Goal: Task Accomplishment & Management: Manage account settings

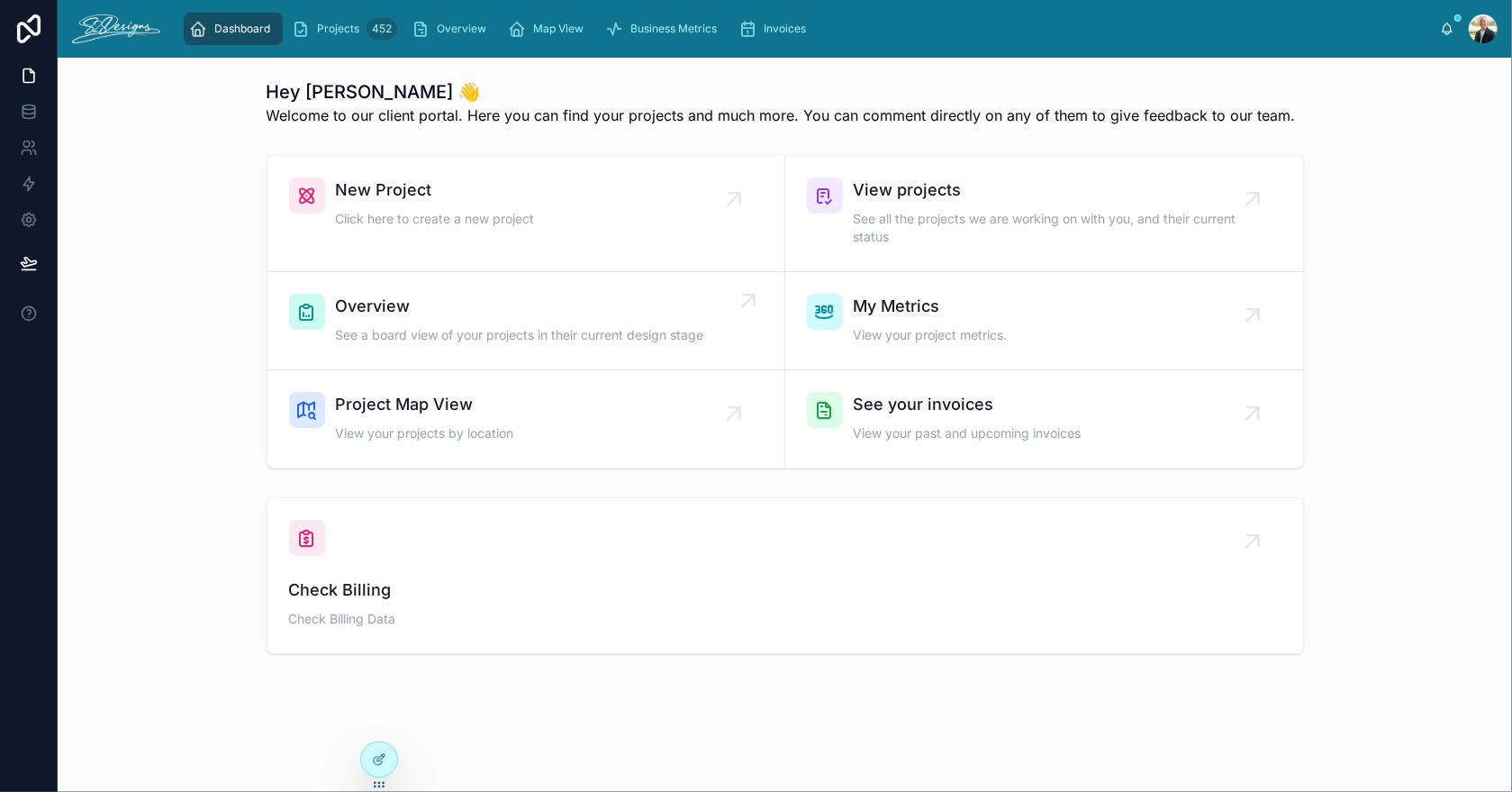
click at [385, 314] on span "Overview" at bounding box center [519, 306] width 368 height 25
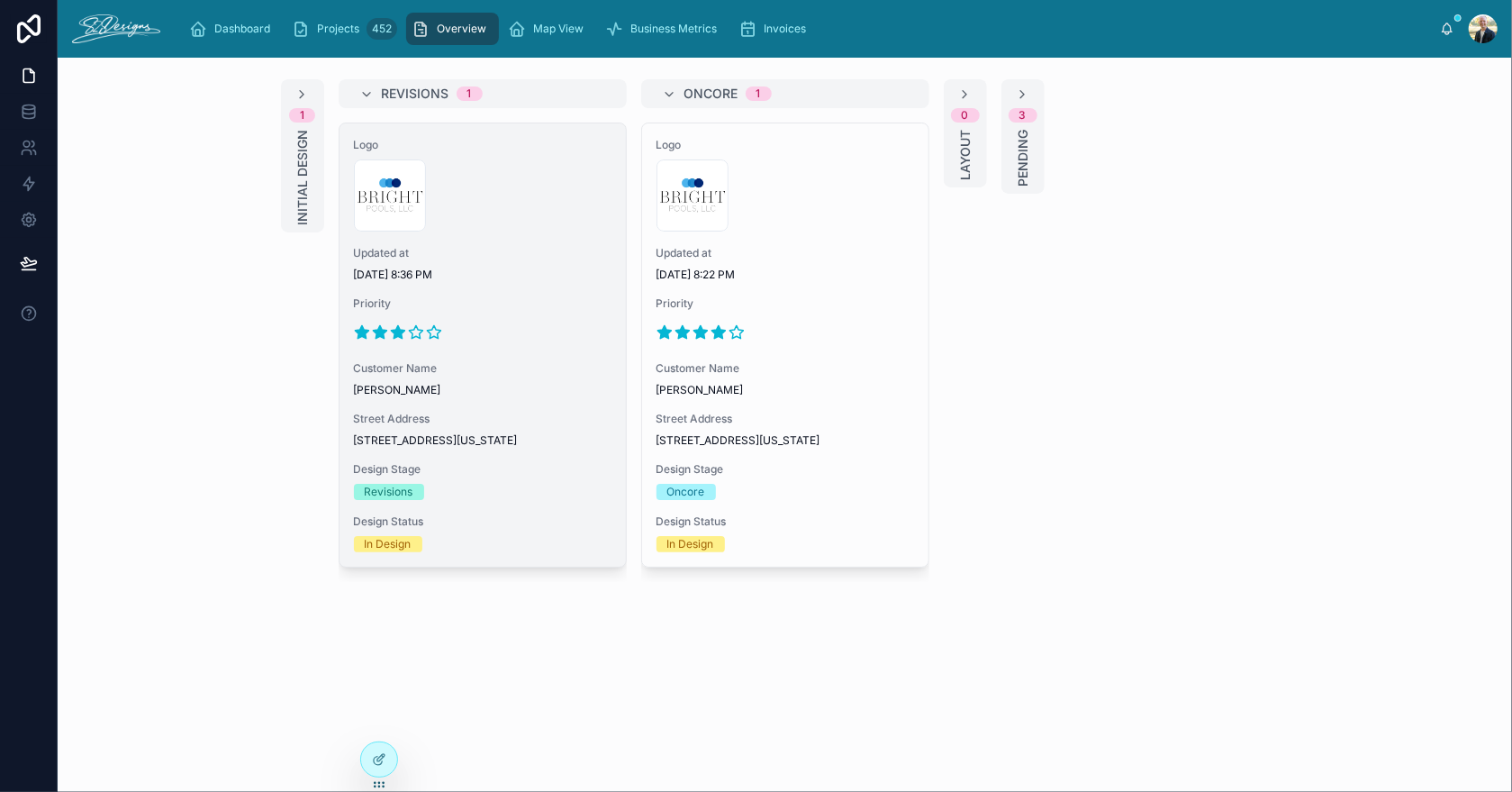
click at [521, 218] on div "300x300-logo .jpg" at bounding box center [482, 196] width 258 height 72
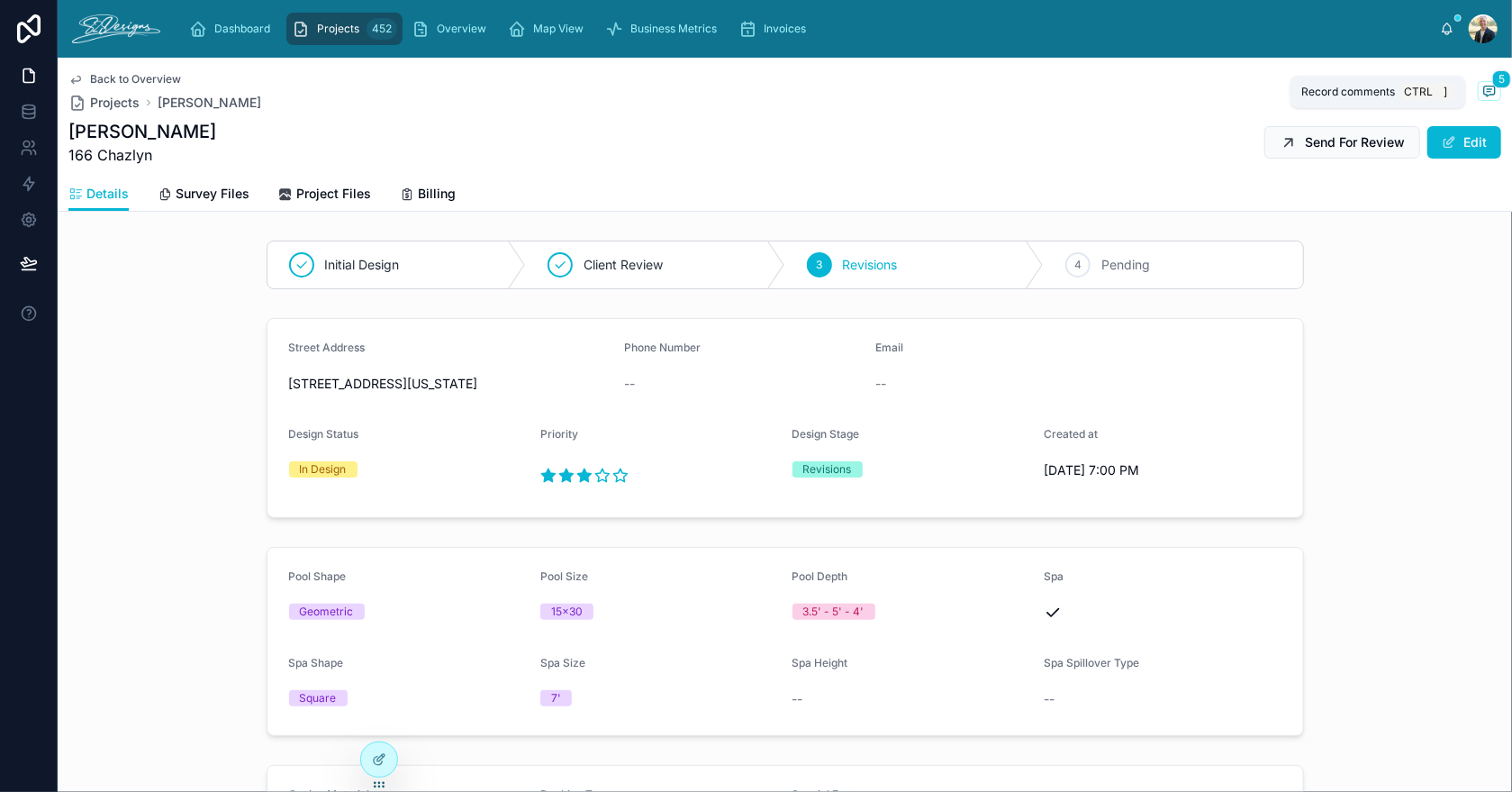
click at [1484, 92] on icon at bounding box center [1489, 91] width 11 height 10
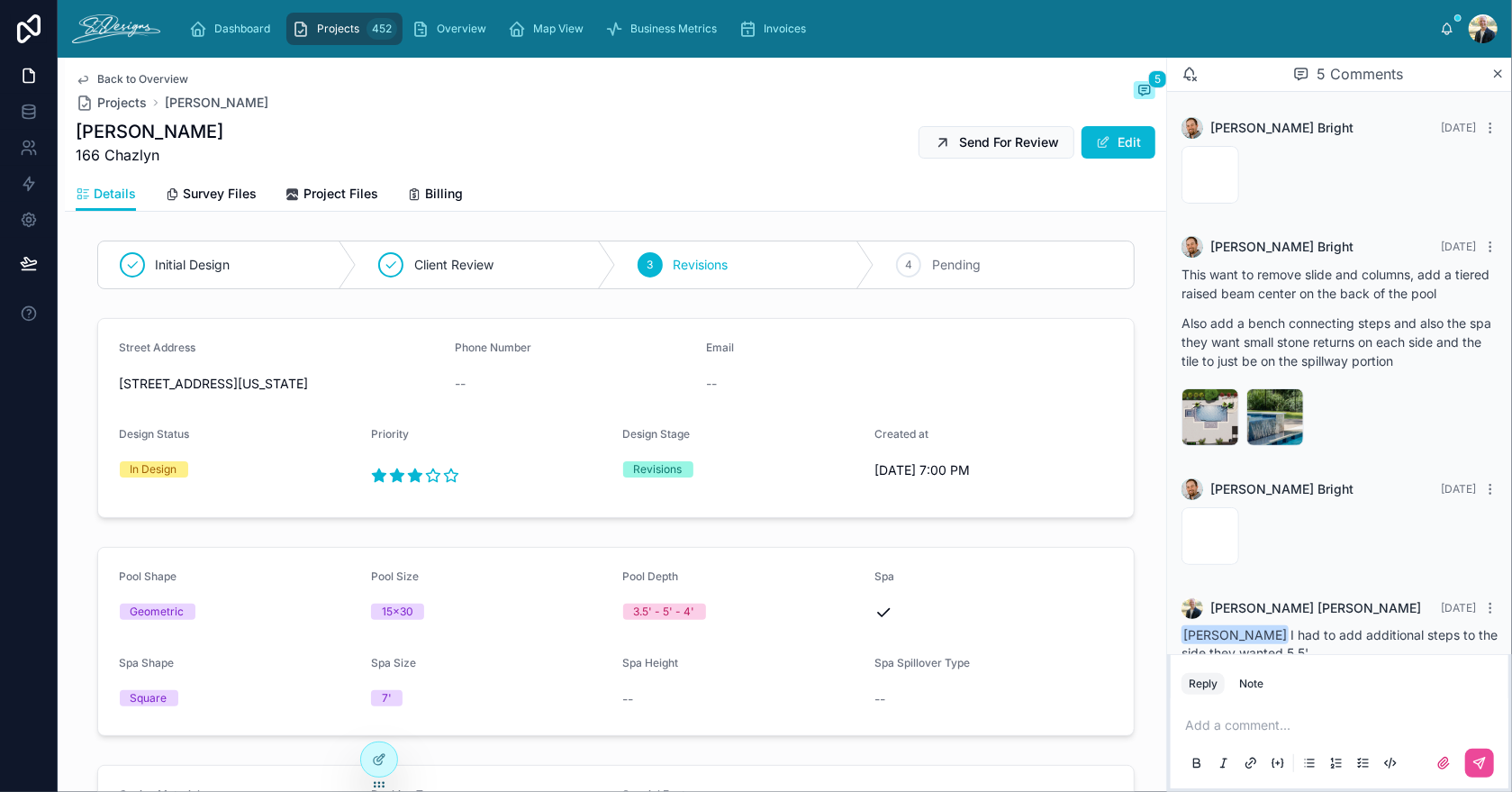
scroll to position [150, 0]
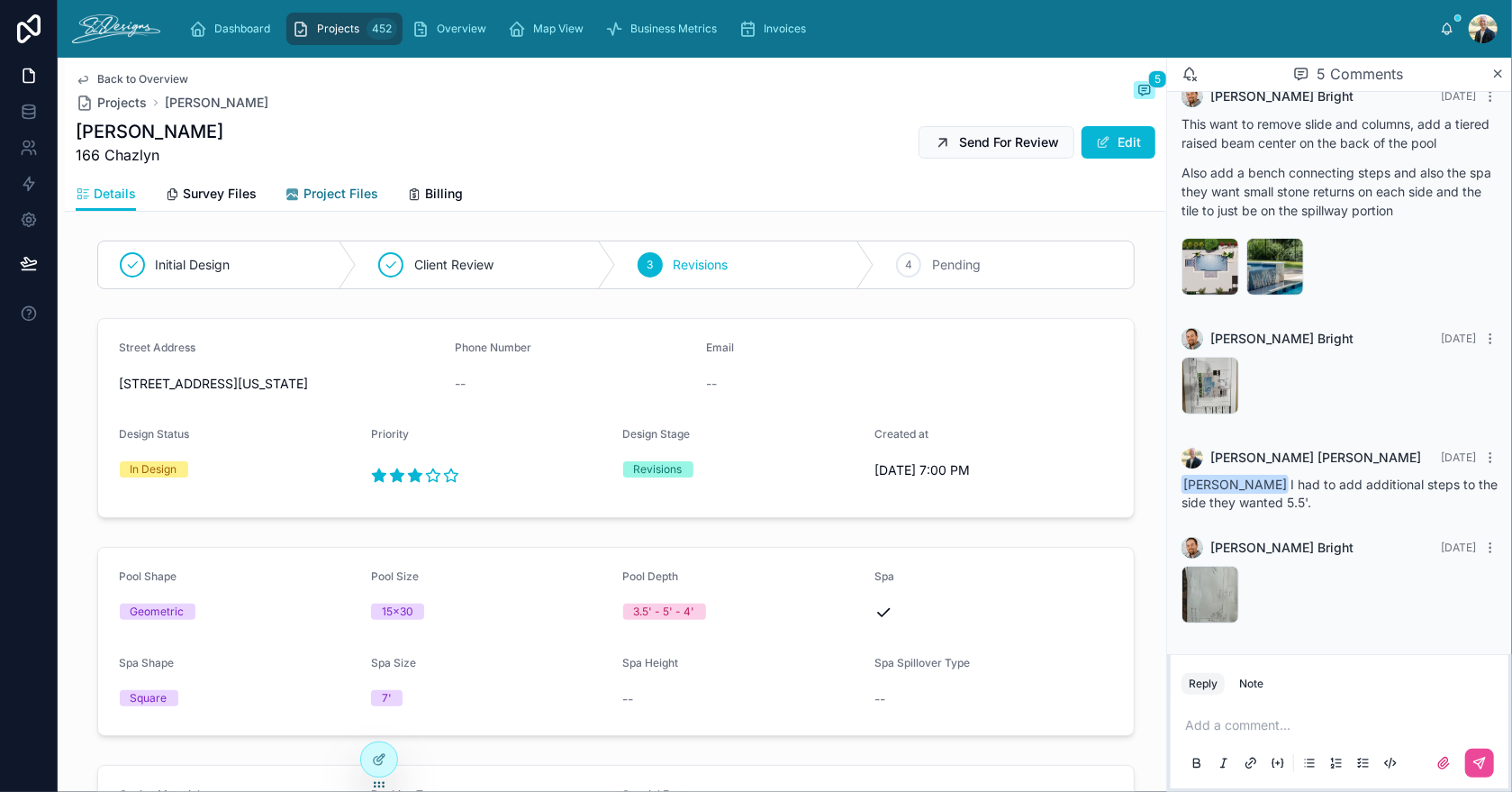
click at [341, 194] on span "Project Files" at bounding box center [340, 194] width 75 height 18
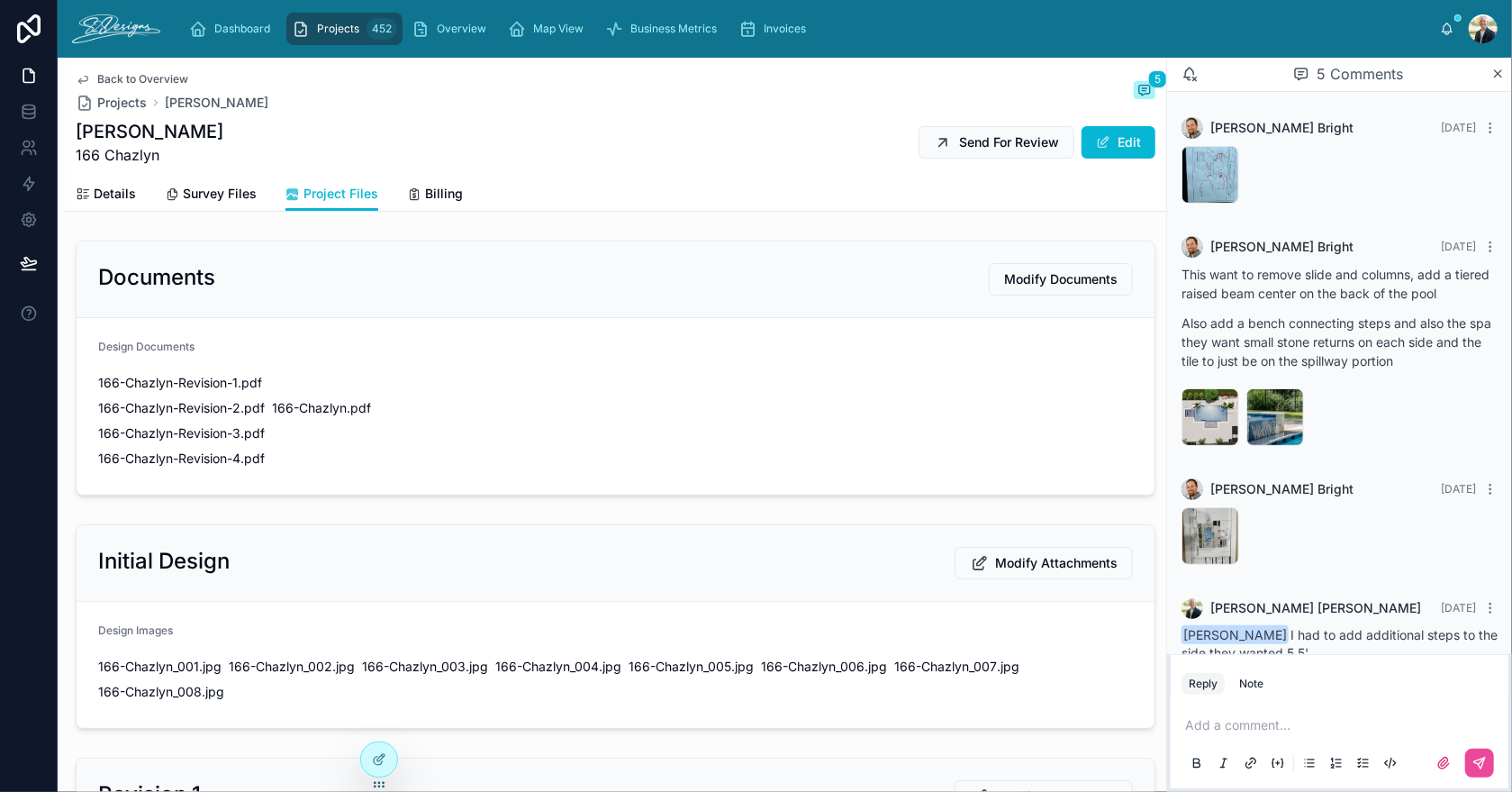
scroll to position [150, 0]
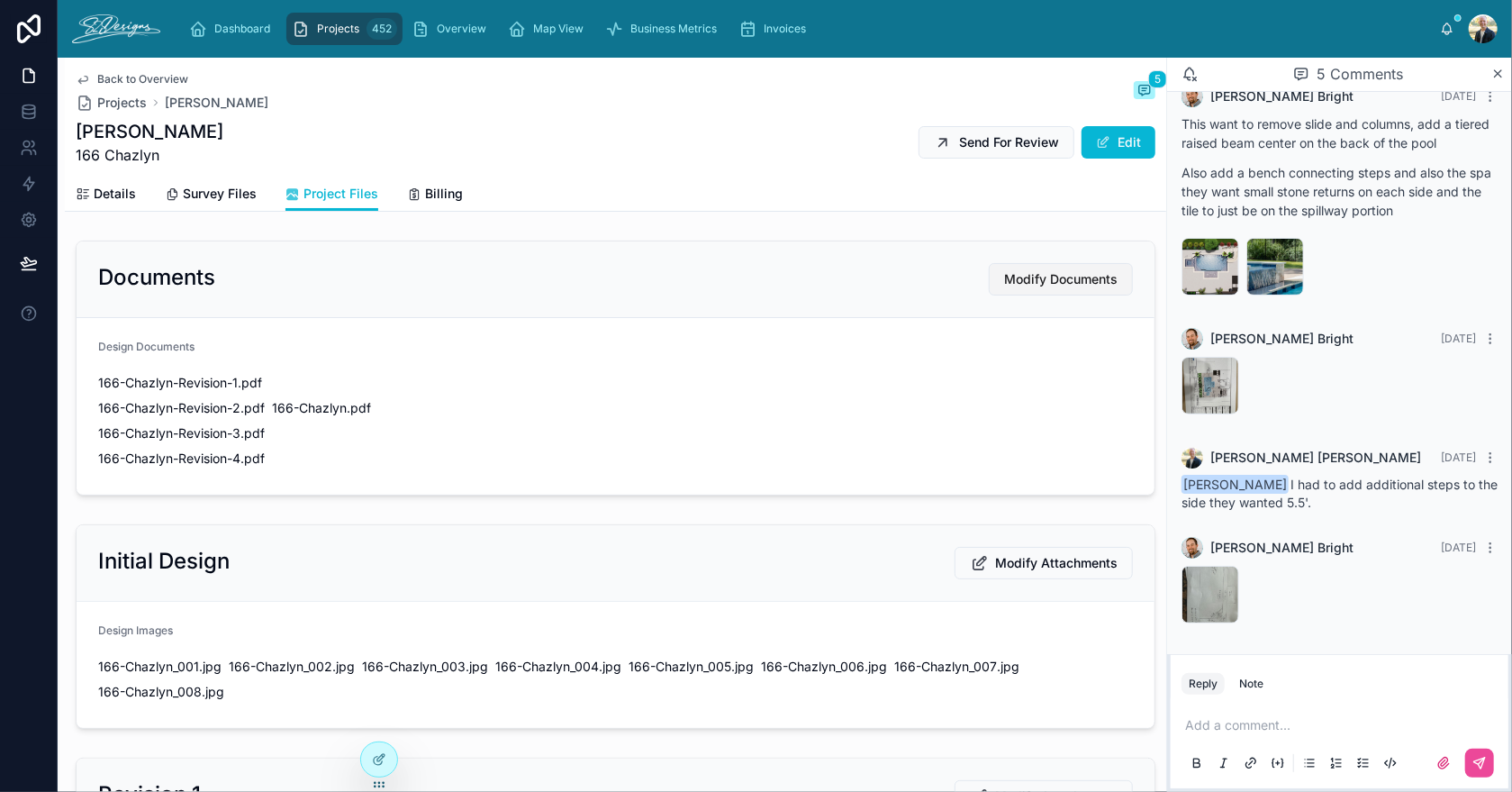
click at [1045, 276] on span "Modify Documents" at bounding box center [1060, 280] width 113 height 18
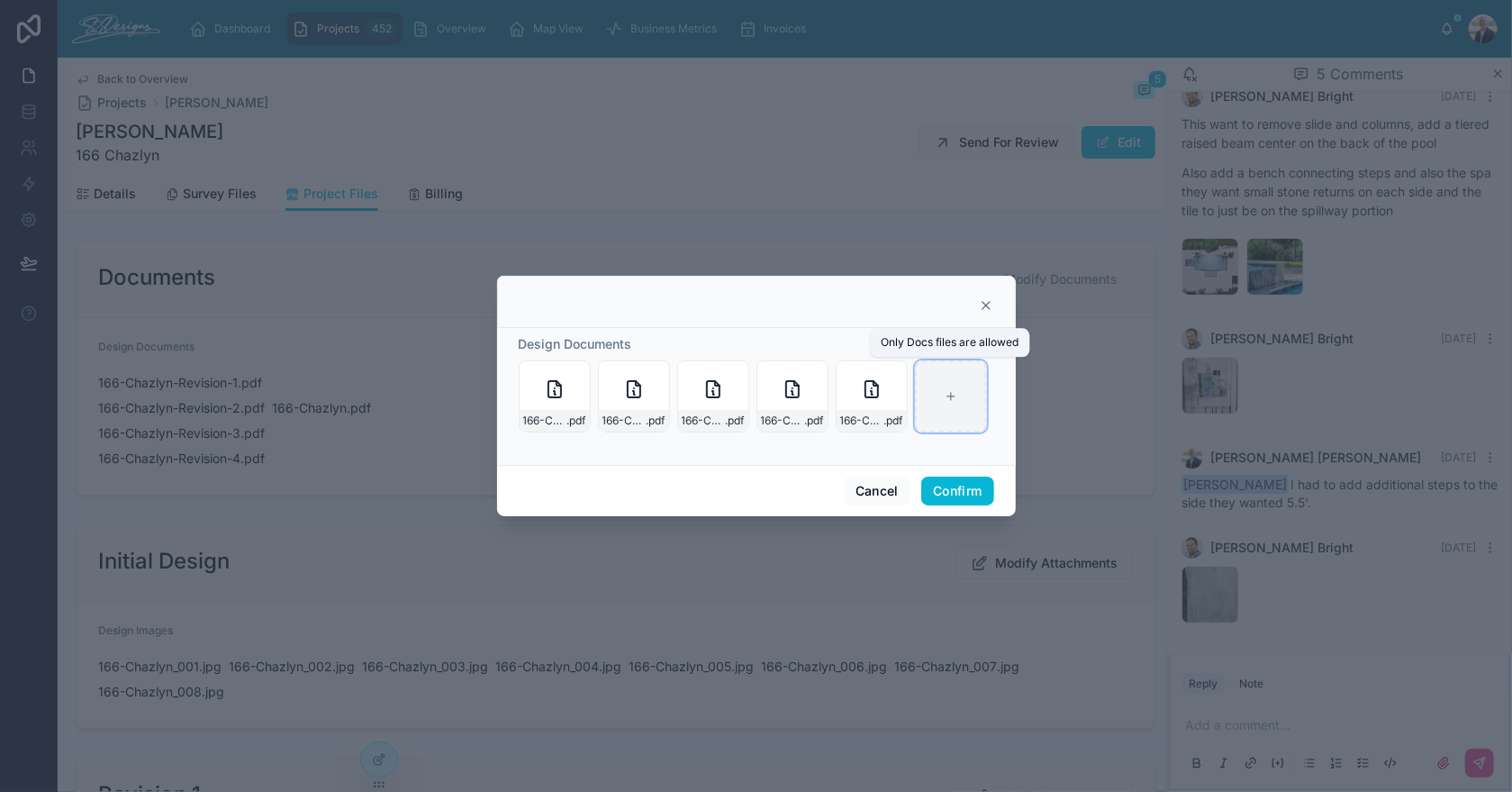
click at [945, 389] on div at bounding box center [951, 396] width 72 height 72
type input "**********"
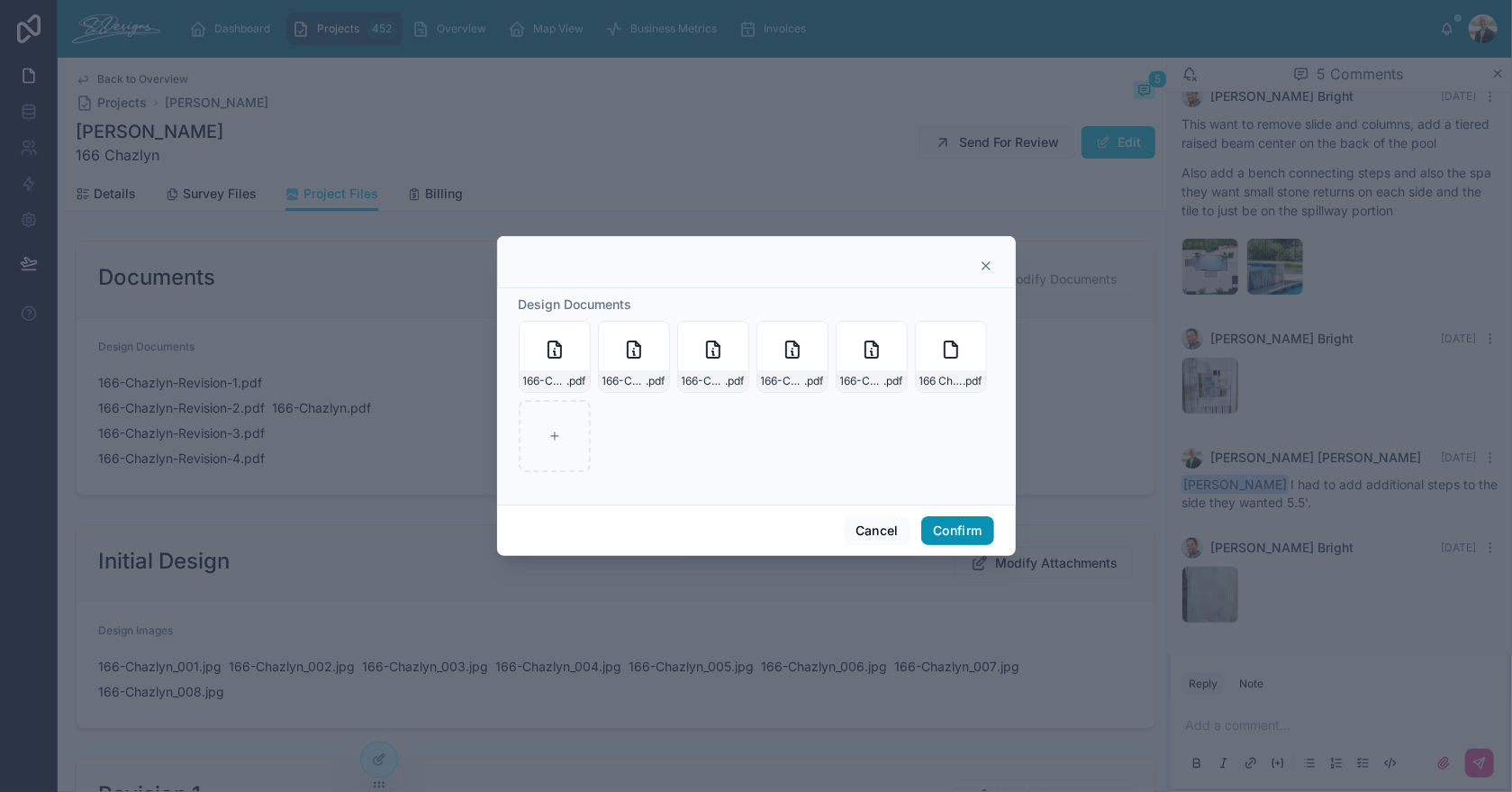
click at [964, 523] on button "Confirm" at bounding box center [957, 530] width 72 height 29
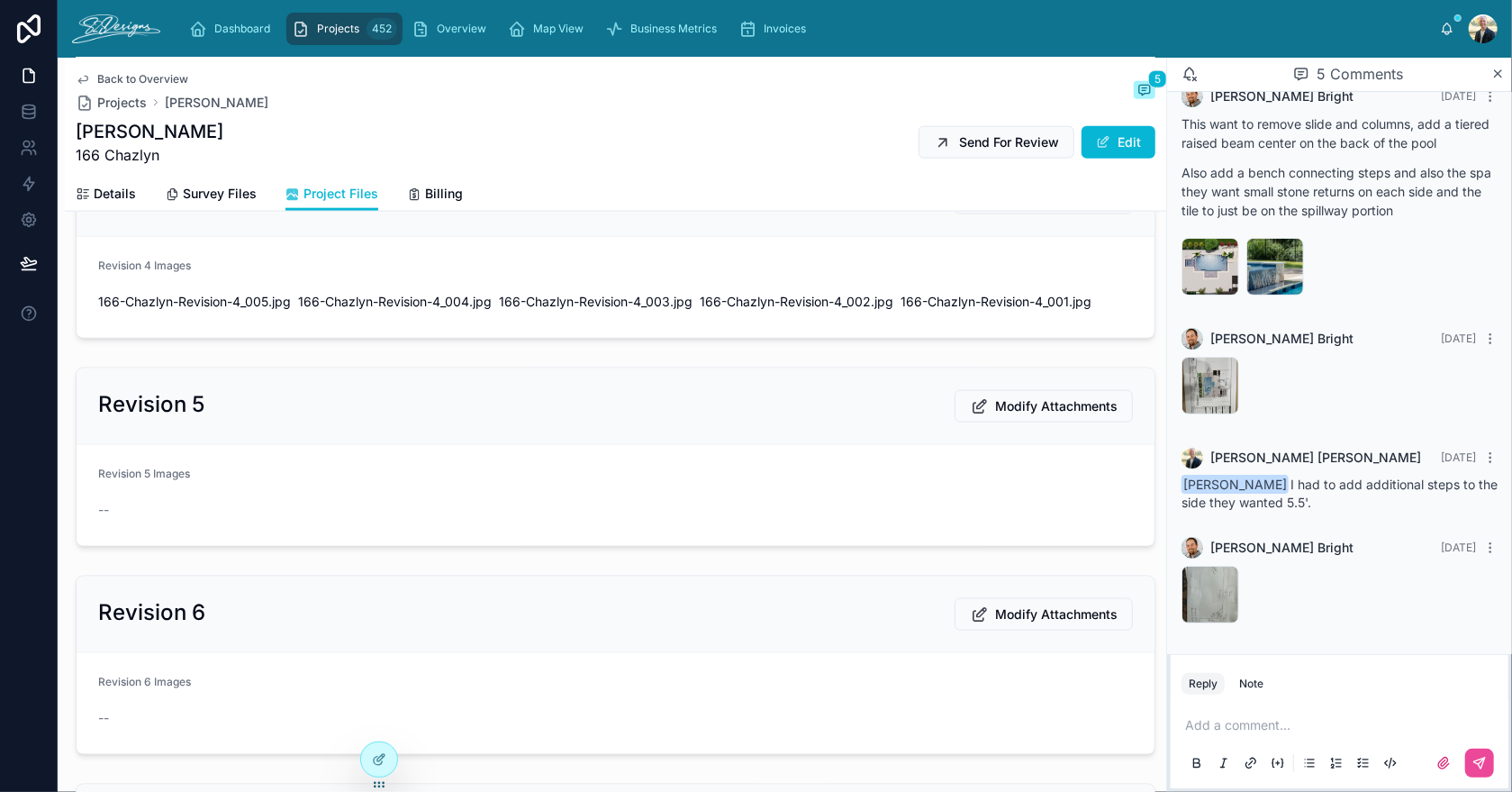
scroll to position [1351, 0]
click at [1020, 404] on span "Modify Attachments" at bounding box center [1056, 404] width 122 height 18
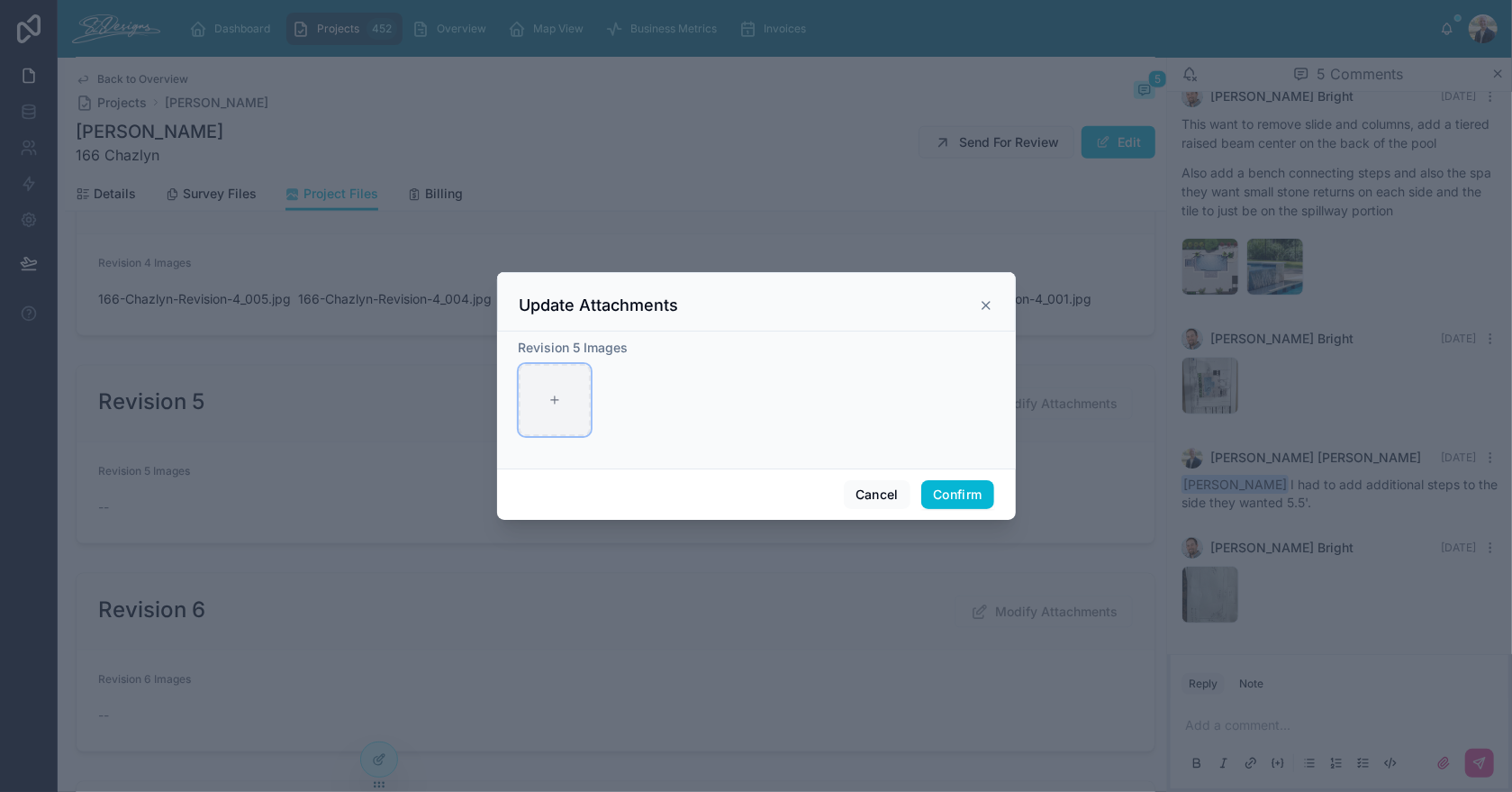
click at [566, 401] on div at bounding box center [555, 400] width 72 height 72
type input "**********"
click at [946, 483] on button "Confirm" at bounding box center [957, 494] width 72 height 29
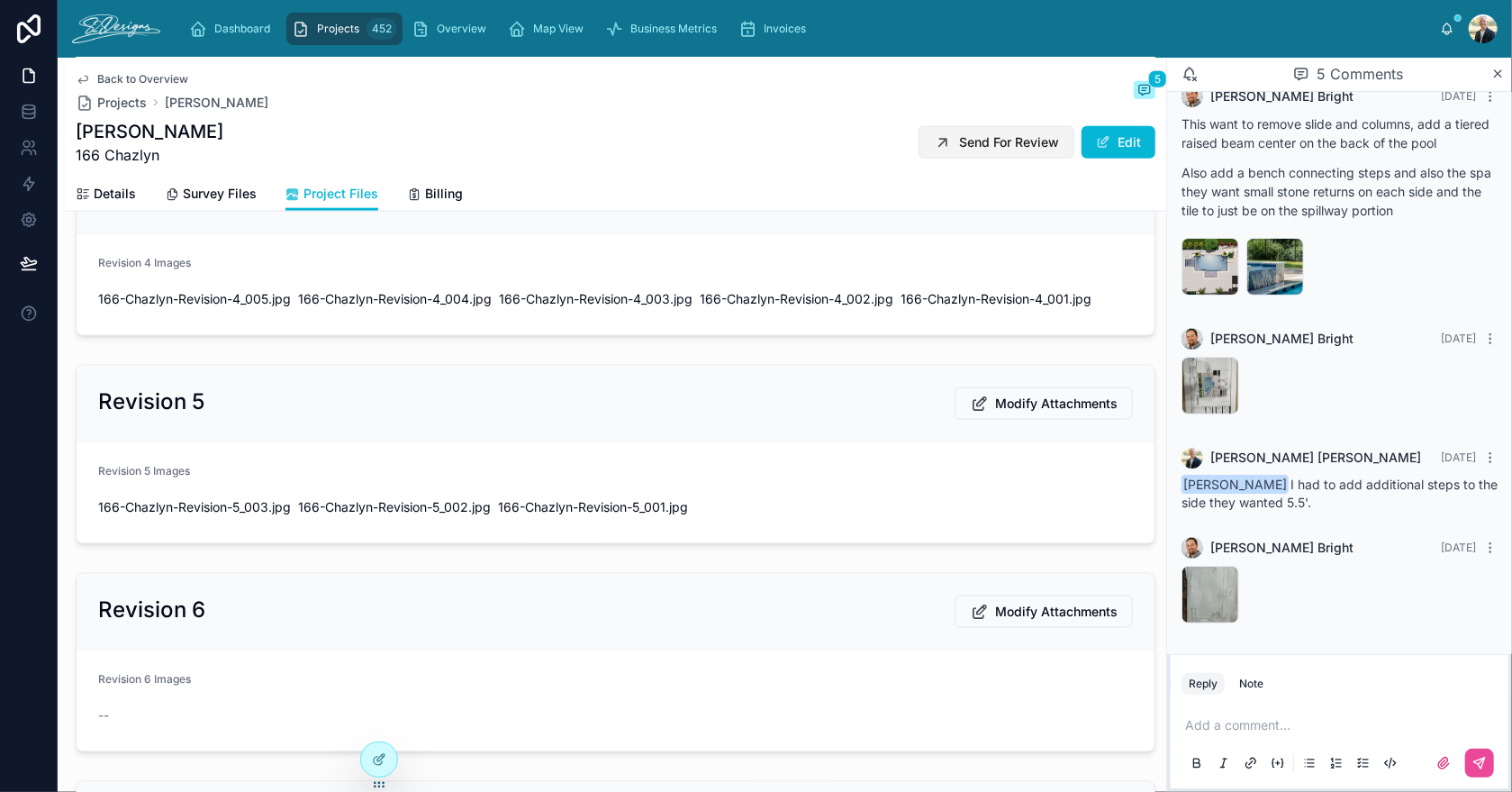
click at [960, 135] on span "Send For Review" at bounding box center [1009, 142] width 100 height 18
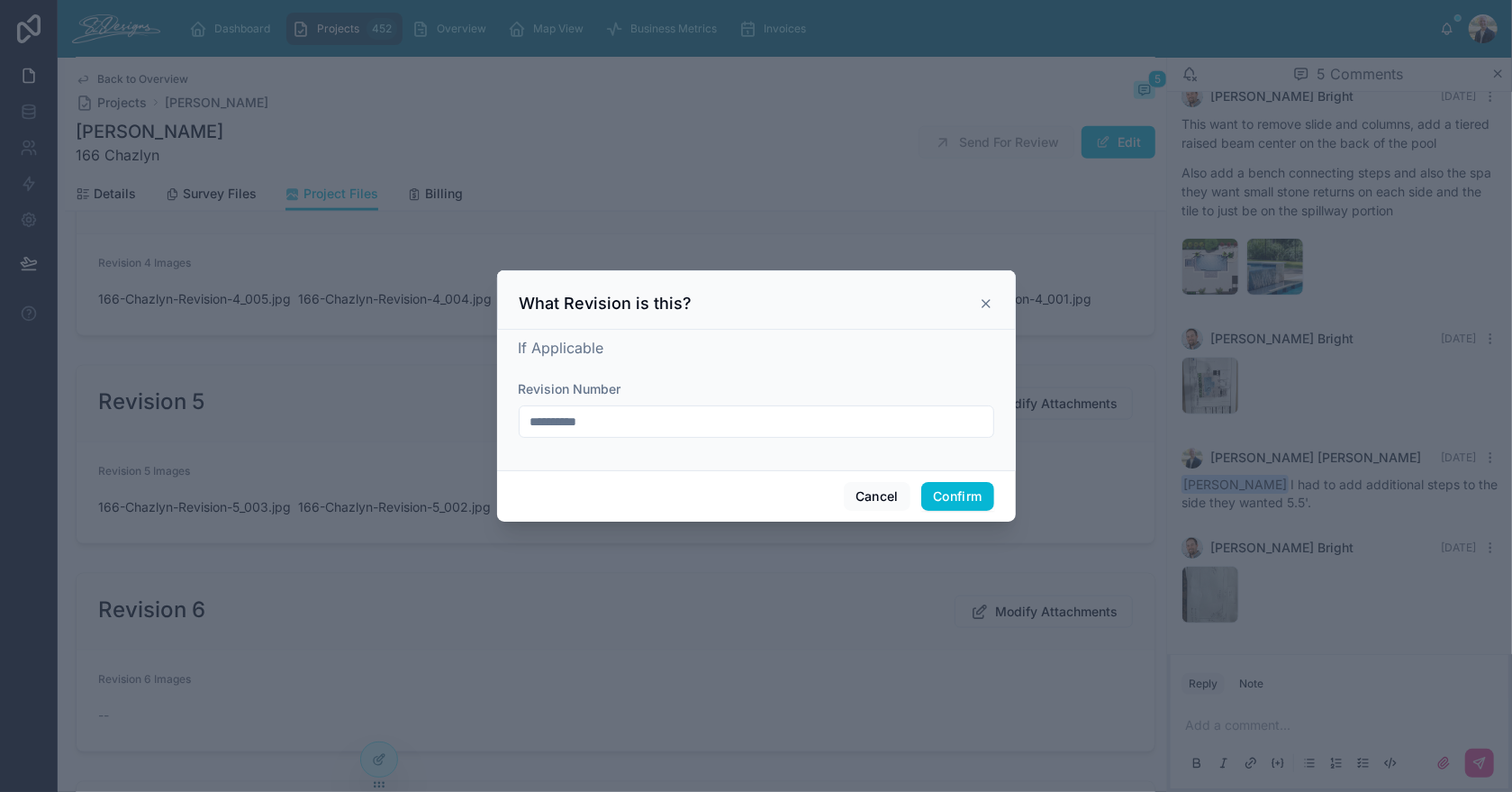
click at [763, 433] on input "**********" at bounding box center [756, 422] width 473 height 25
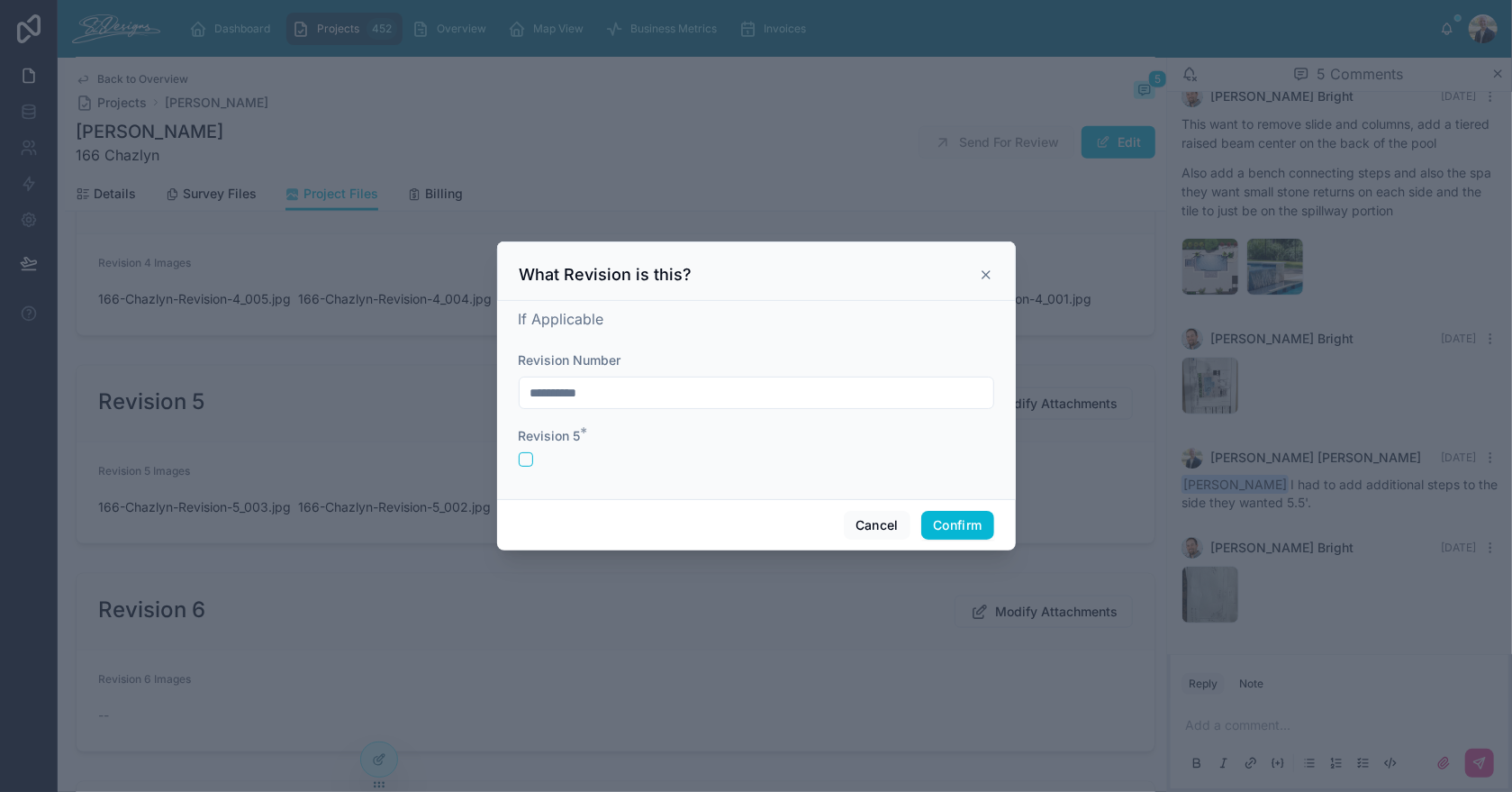
type input "**********"
click at [822, 320] on div "If Applicable" at bounding box center [756, 319] width 475 height 22
click at [518, 462] on div "**********" at bounding box center [756, 399] width 518 height 198
click at [524, 463] on button "button" at bounding box center [526, 460] width 14 height 14
click at [939, 525] on button "Confirm" at bounding box center [957, 525] width 72 height 29
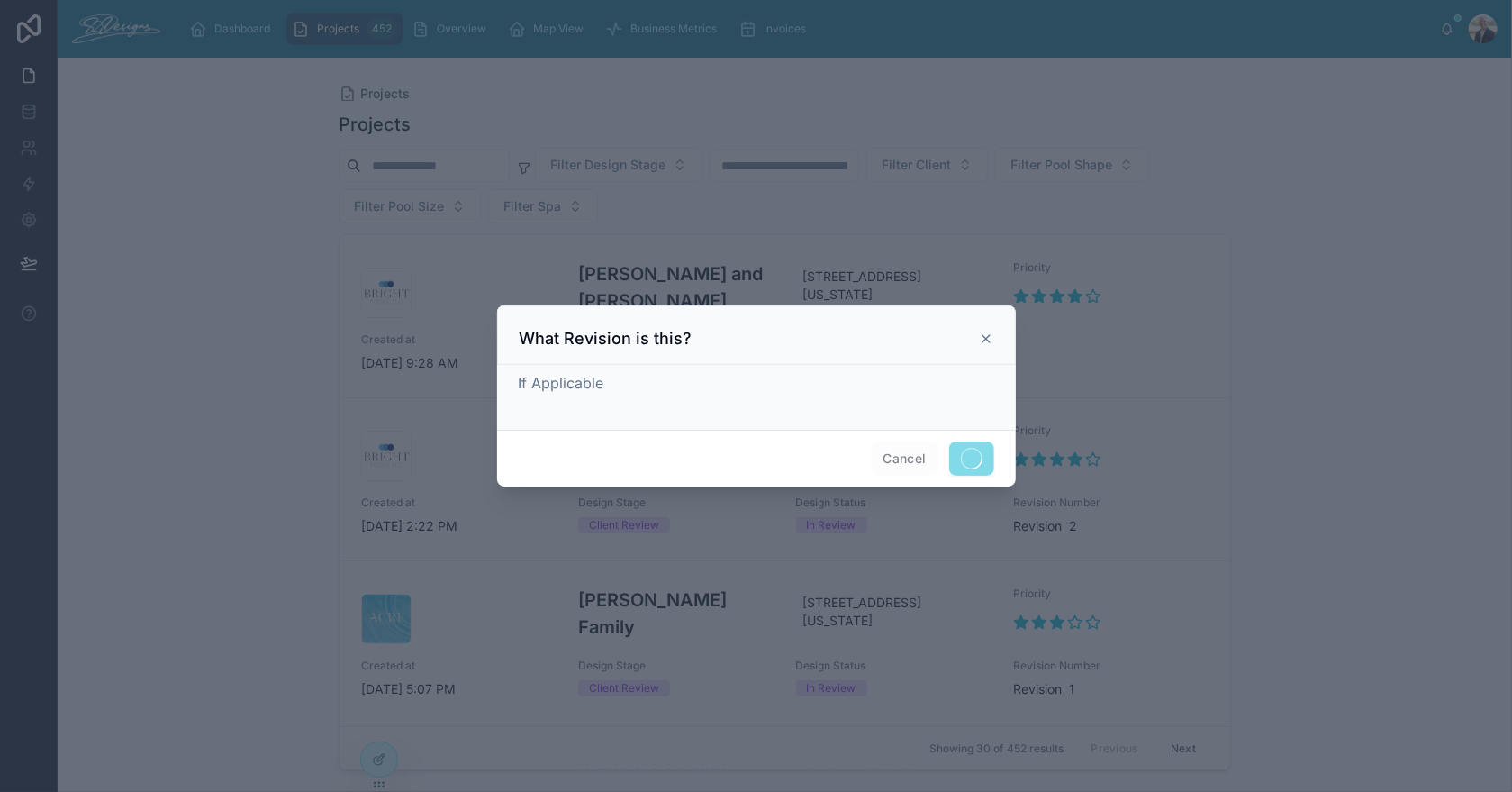
click at [985, 338] on icon at bounding box center [986, 339] width 7 height 7
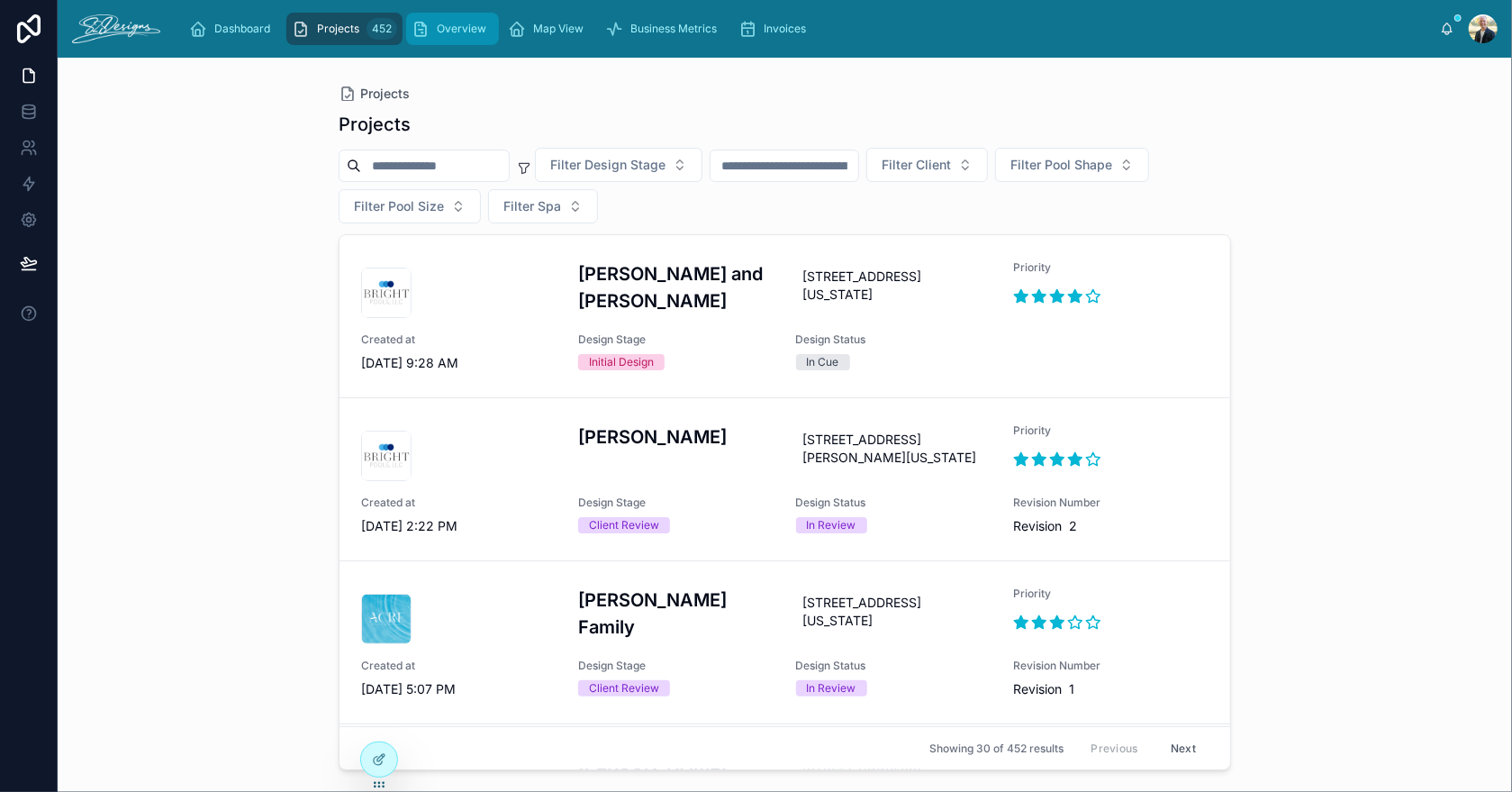
click at [422, 23] on icon "scrollable content" at bounding box center [421, 29] width 18 height 18
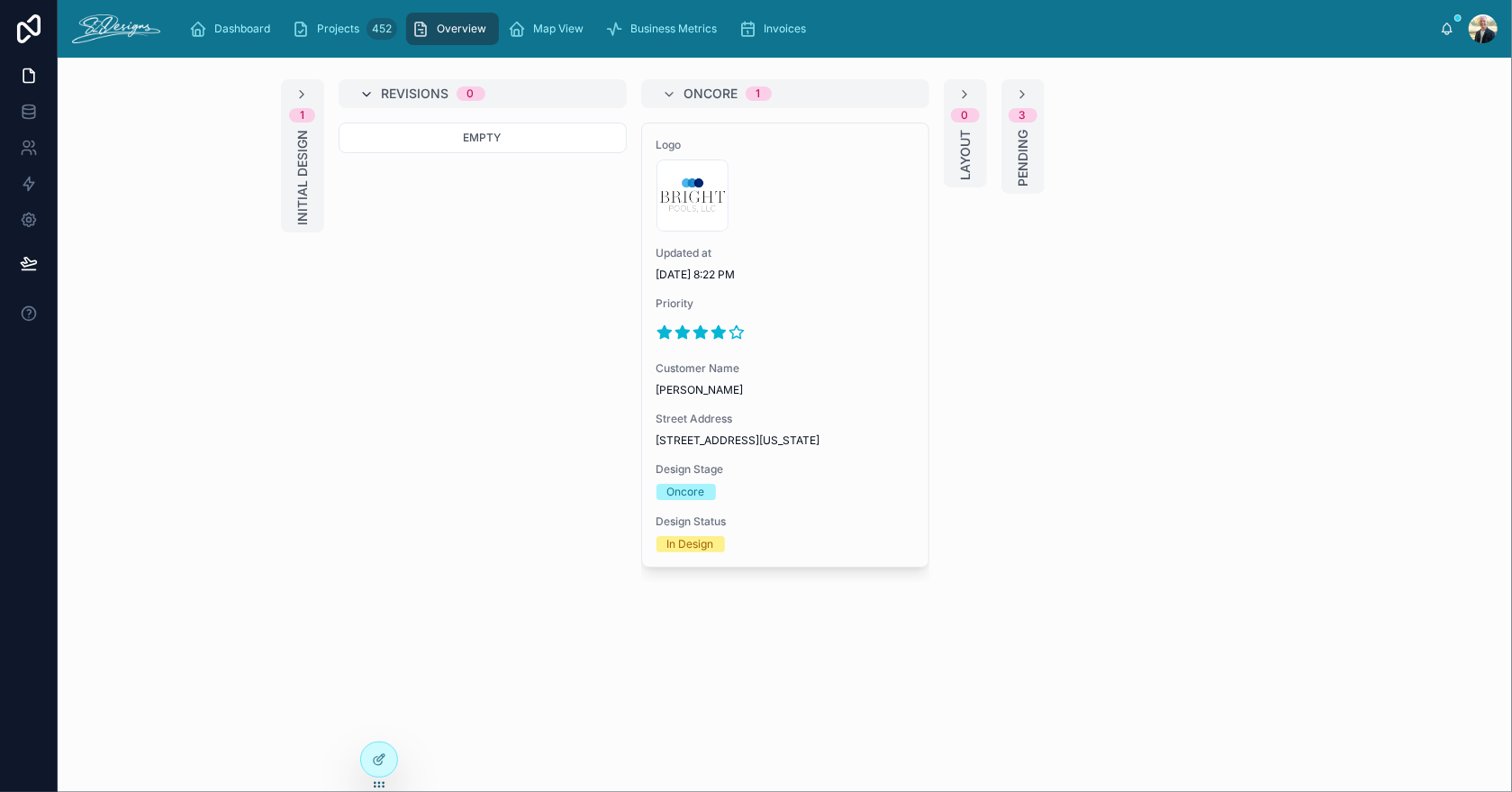
click at [366, 91] on icon at bounding box center [367, 95] width 14 height 14
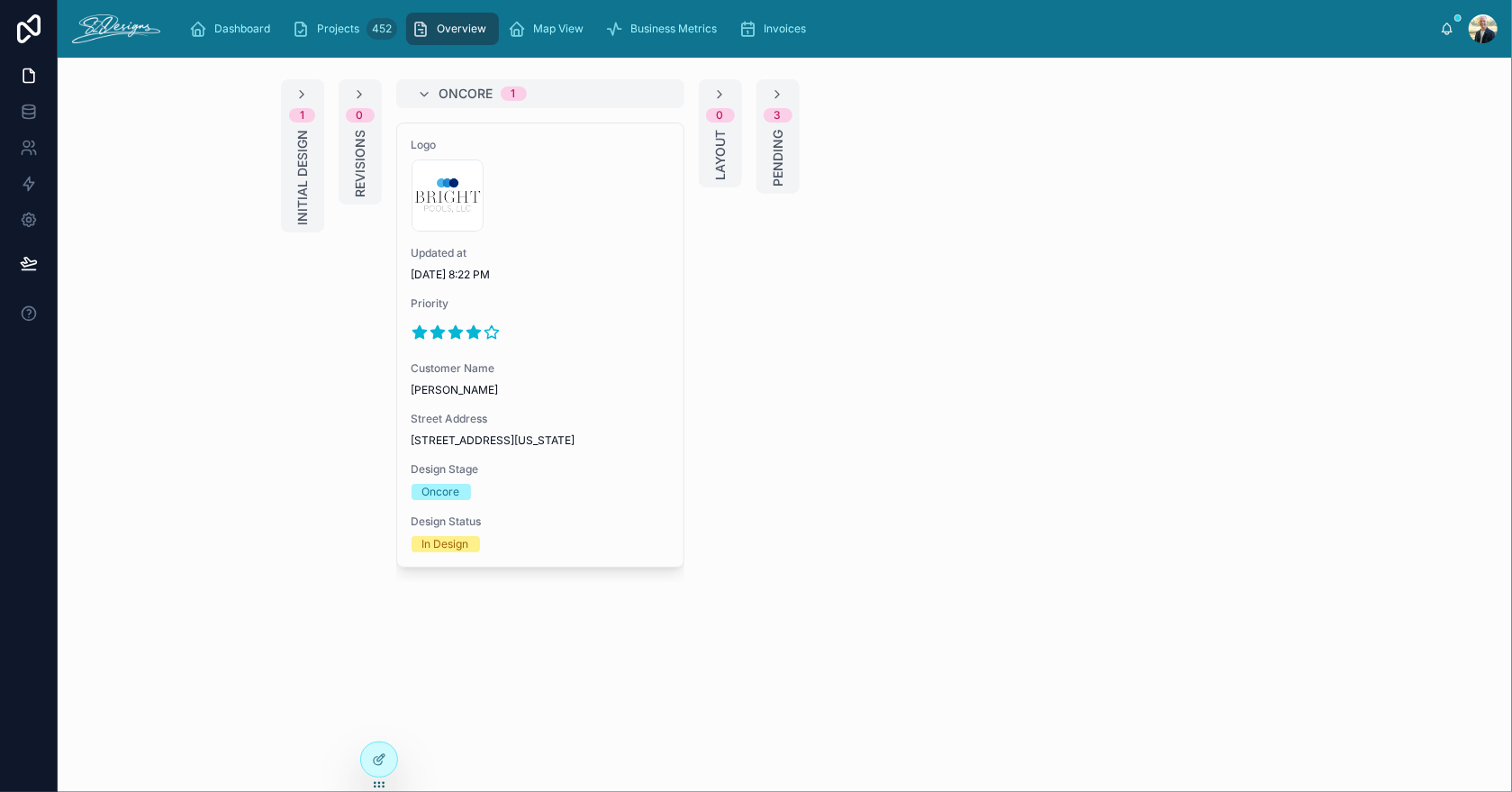
click at [1095, 348] on div "1 Initial Design 0 Revisions Oncore 1 Logo 300x300-logo .jpg Updated at [DATE] …" at bounding box center [785, 330] width 1037 height 502
click at [425, 90] on icon at bounding box center [425, 95] width 14 height 14
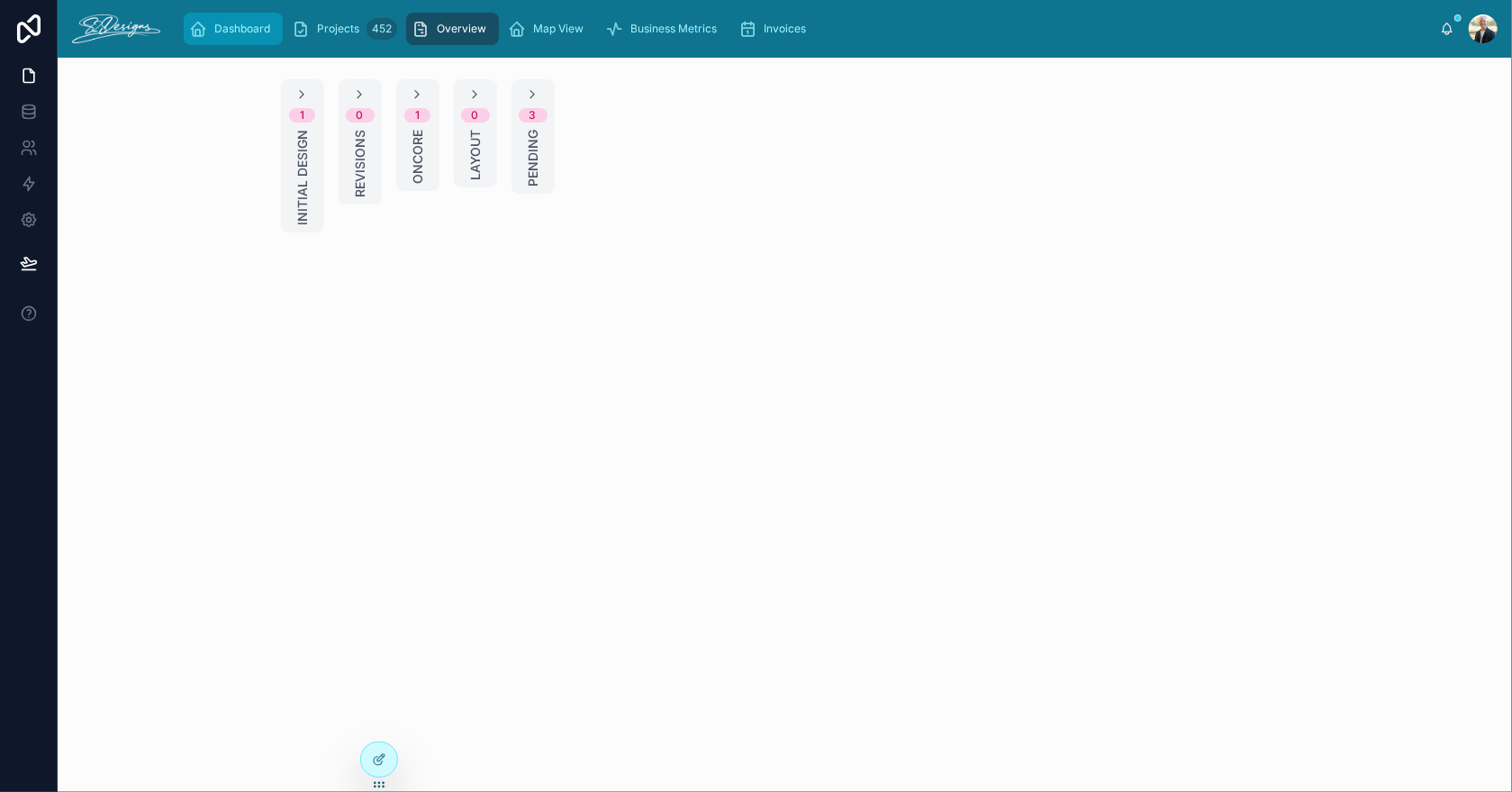
click at [212, 33] on div "Dashboard" at bounding box center [233, 29] width 89 height 29
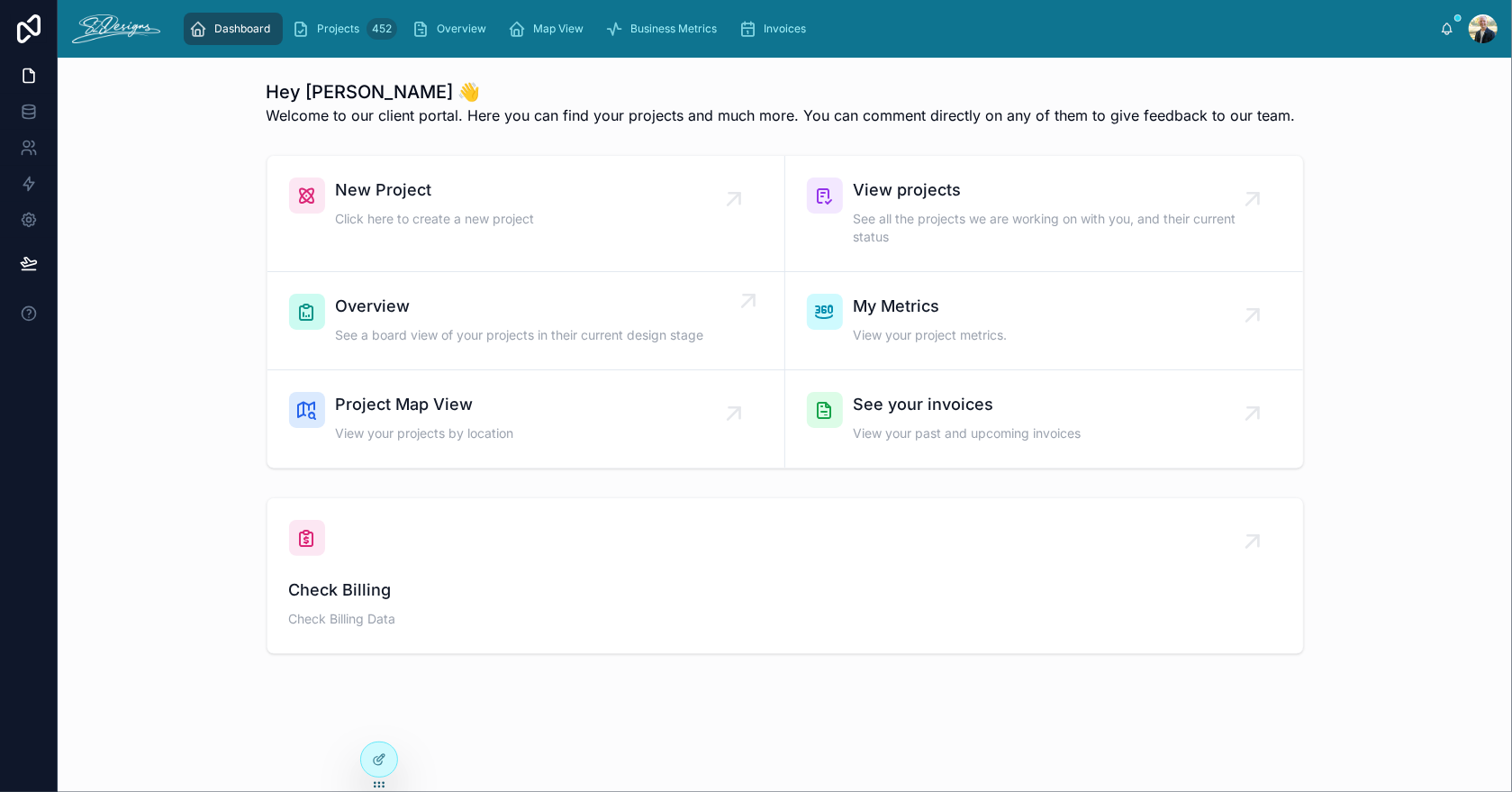
click at [461, 347] on div "Overview See a board view of your projects in their current design stage" at bounding box center [519, 320] width 368 height 54
